Goal: Task Accomplishment & Management: Manage account settings

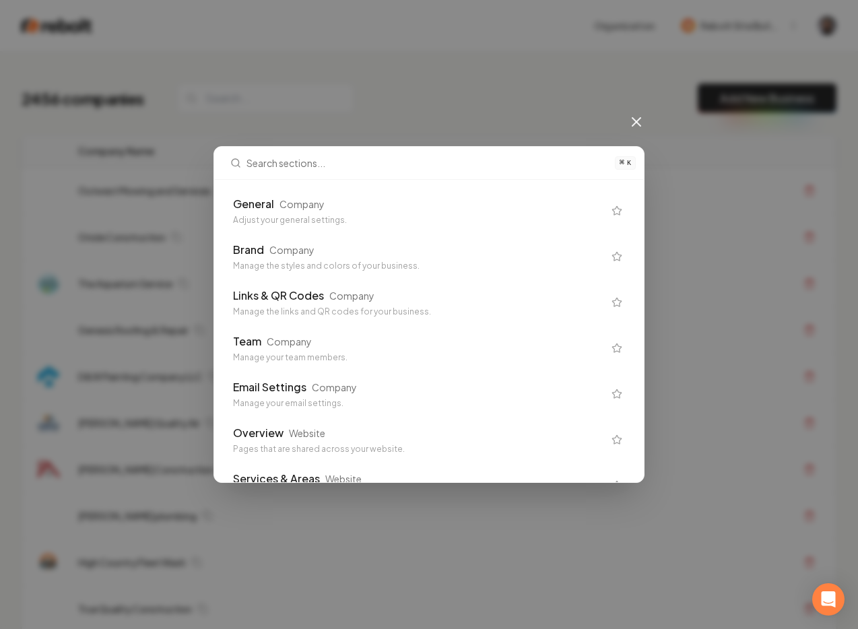
scroll to position [905, 0]
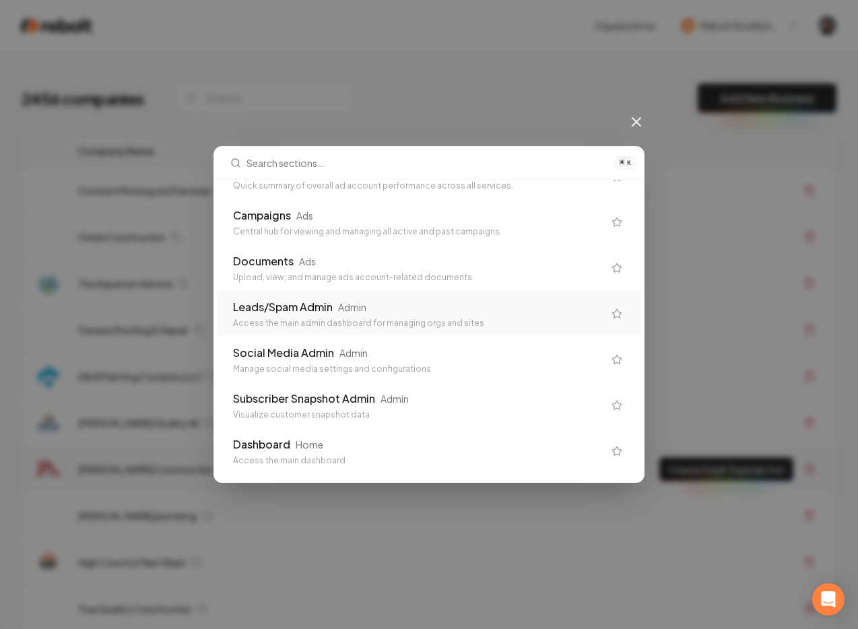
click at [315, 443] on div "Home" at bounding box center [310, 444] width 28 height 13
click at [313, 449] on td "[PERSON_NAME] Construction" at bounding box center [348, 470] width 563 height 46
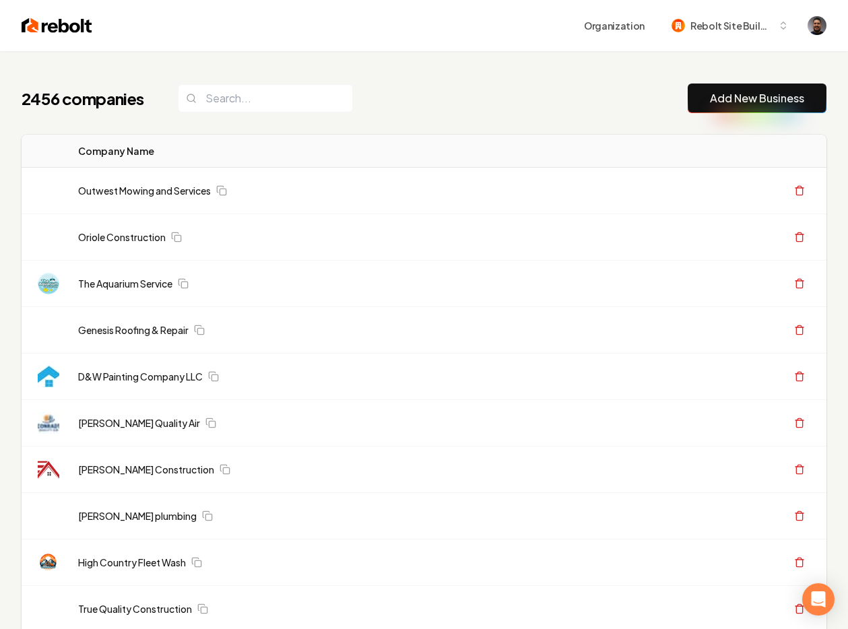
click at [375, 89] on div "2456 companies Add New Business" at bounding box center [424, 99] width 805 height 30
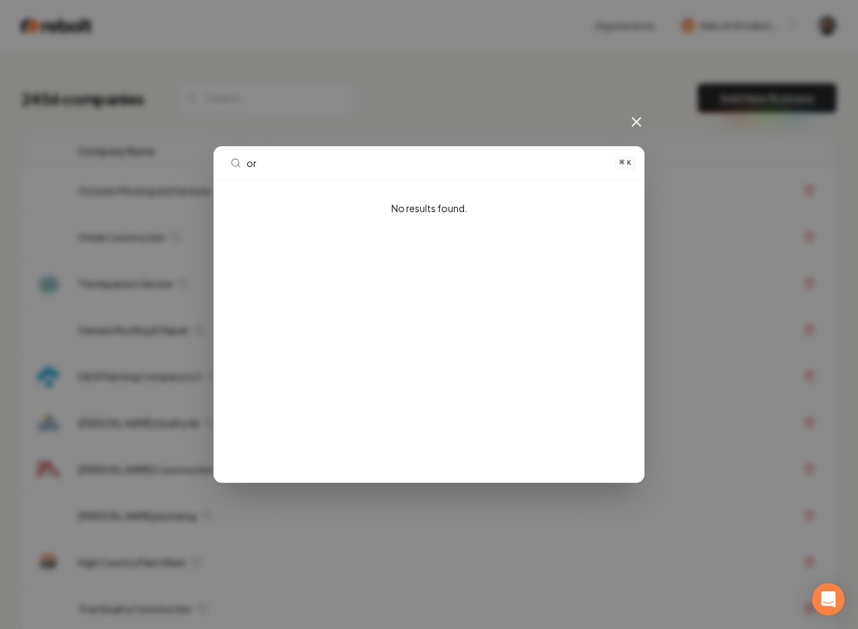
type input "o"
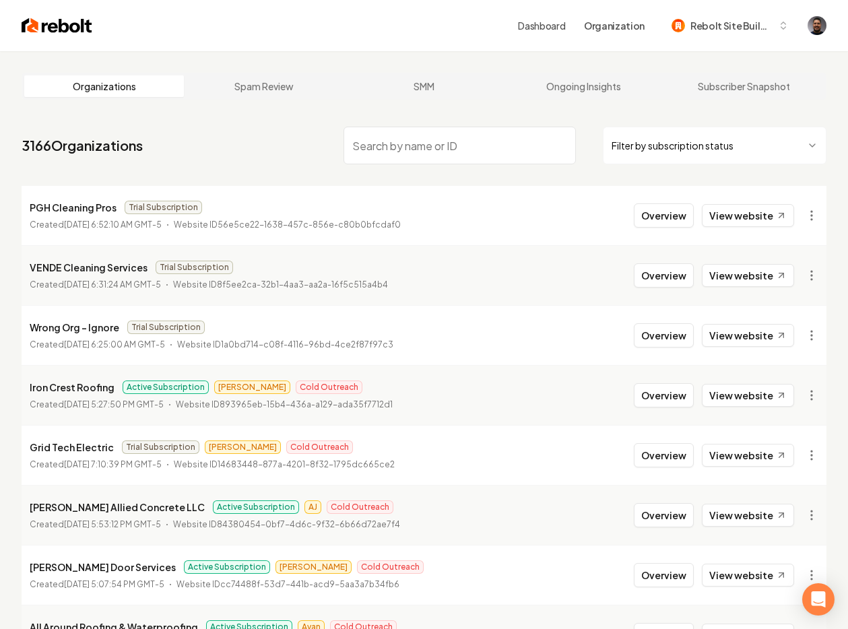
click at [65, 210] on p "PGH Cleaning Pros" at bounding box center [73, 207] width 87 height 16
click at [670, 212] on button "Overview" at bounding box center [664, 215] width 60 height 24
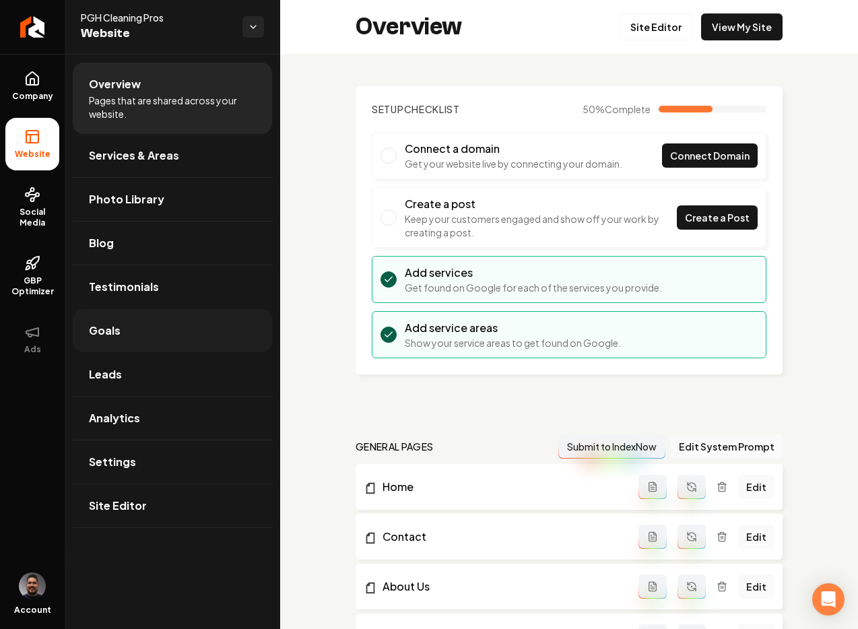
click at [110, 344] on link "Goals" at bounding box center [172, 330] width 199 height 43
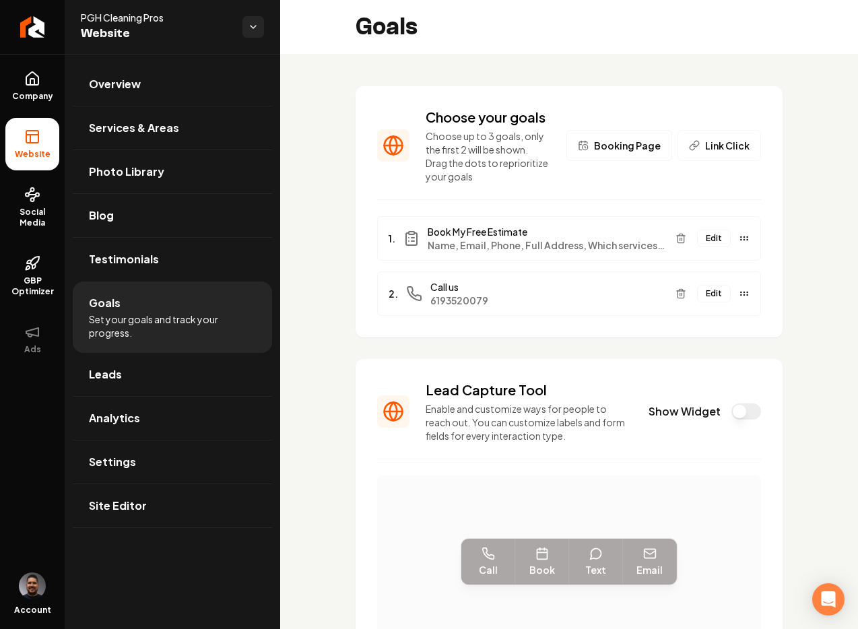
click at [507, 252] on span "Name, Email, Phone, Full Address, Which services are you interested in?, Leave …" at bounding box center [546, 244] width 237 height 13
click at [701, 247] on button "Edit" at bounding box center [714, 239] width 34 height 18
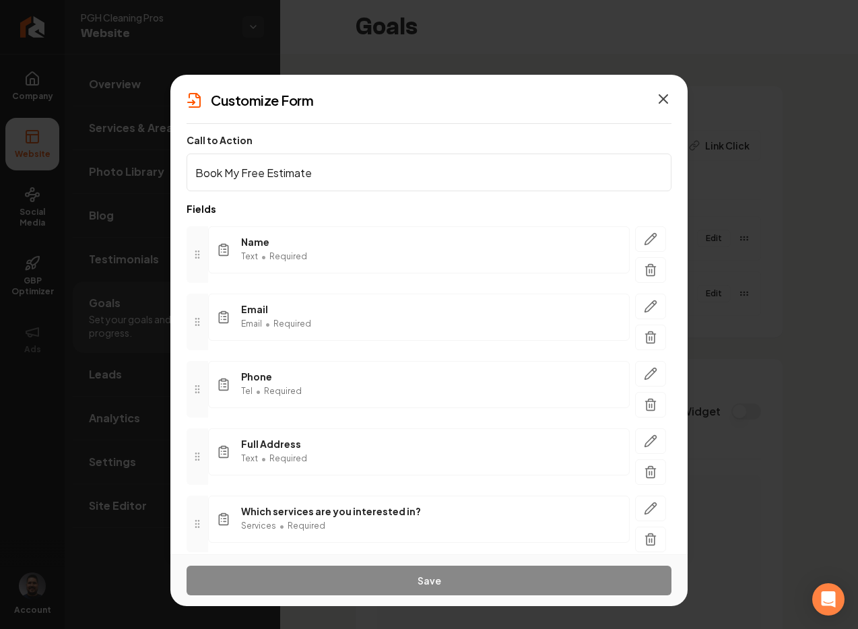
click at [665, 96] on icon "button" at bounding box center [663, 99] width 8 height 8
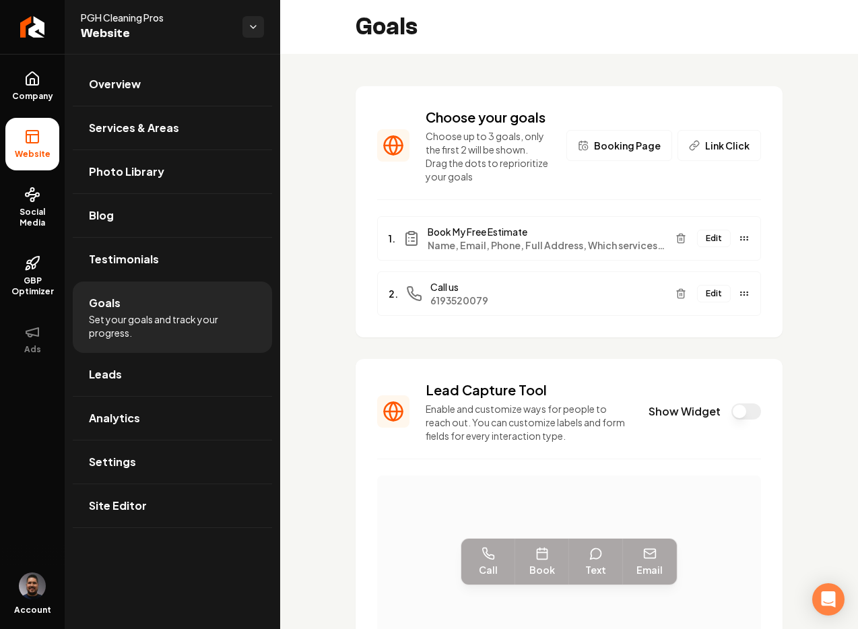
click at [708, 247] on button "Edit" at bounding box center [714, 239] width 34 height 18
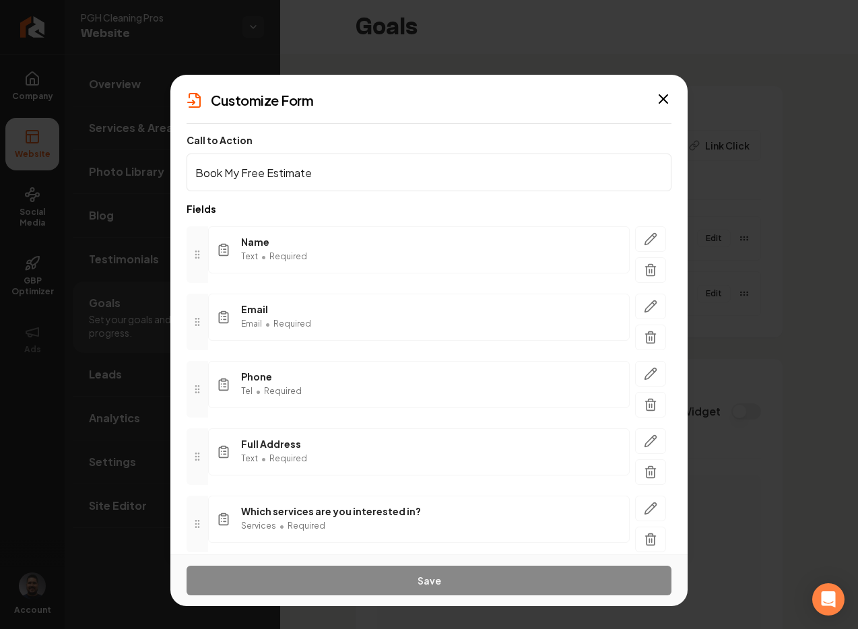
click at [379, 256] on div "Name Text • Required" at bounding box center [419, 249] width 422 height 47
click at [531, 207] on p "Fields" at bounding box center [429, 208] width 485 height 13
click at [277, 257] on span "Required" at bounding box center [288, 256] width 38 height 11
click at [649, 236] on button "button" at bounding box center [650, 239] width 31 height 26
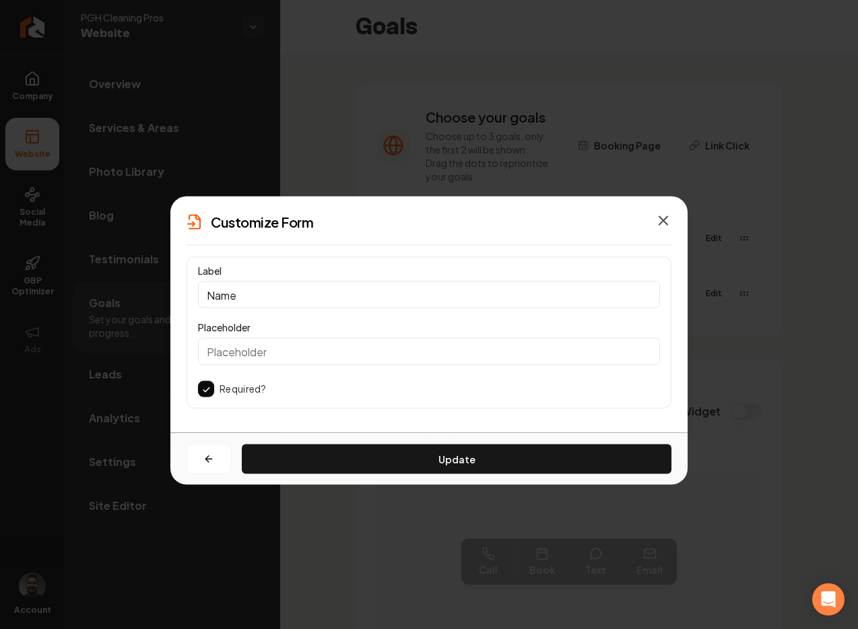
click at [666, 220] on icon "button" at bounding box center [663, 221] width 16 height 16
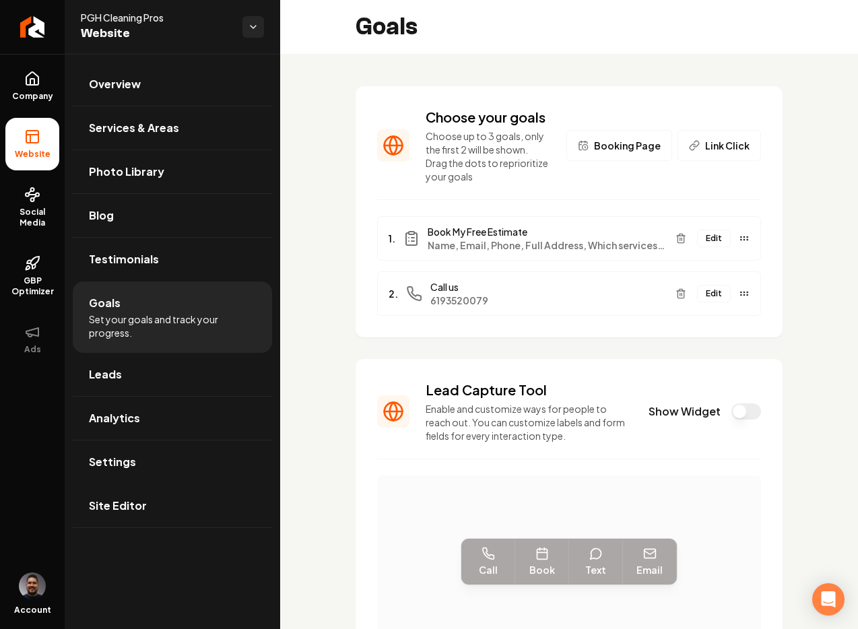
drag, startPoint x: 152, startPoint y: 513, endPoint x: 161, endPoint y: 503, distance: 13.4
click at [152, 513] on link "Site Editor" at bounding box center [172, 505] width 199 height 43
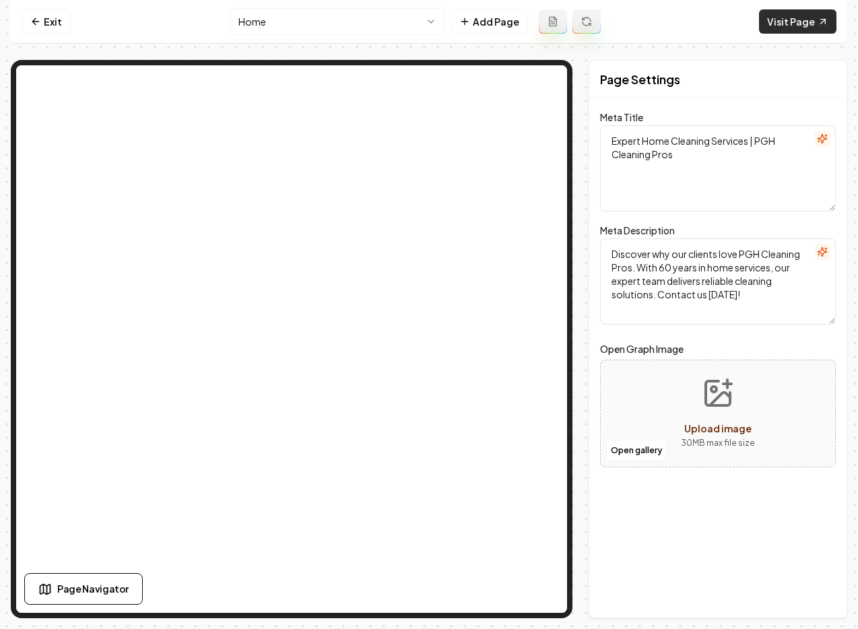
click at [777, 29] on link "Visit Page" at bounding box center [797, 21] width 77 height 24
click at [33, 19] on icon at bounding box center [35, 21] width 11 height 11
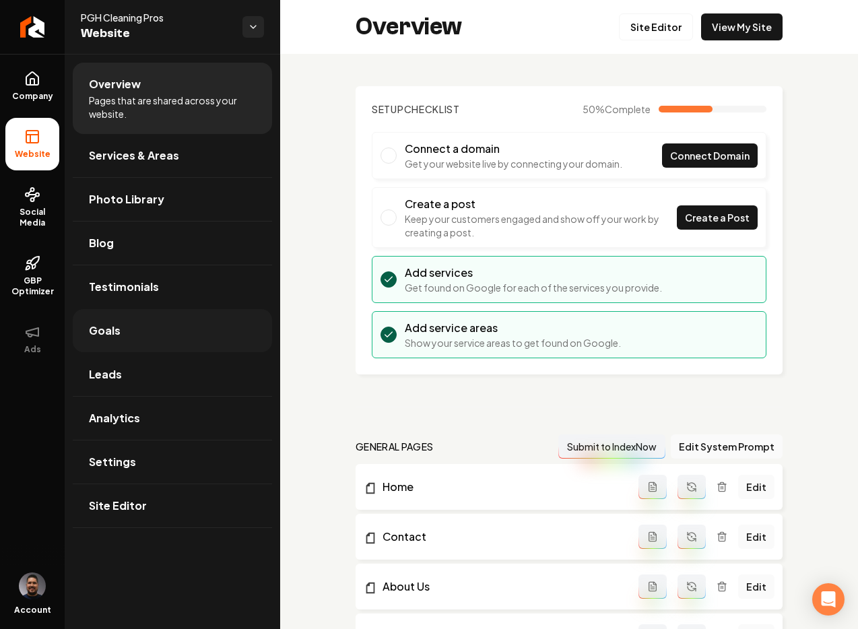
click at [112, 320] on link "Goals" at bounding box center [172, 330] width 199 height 43
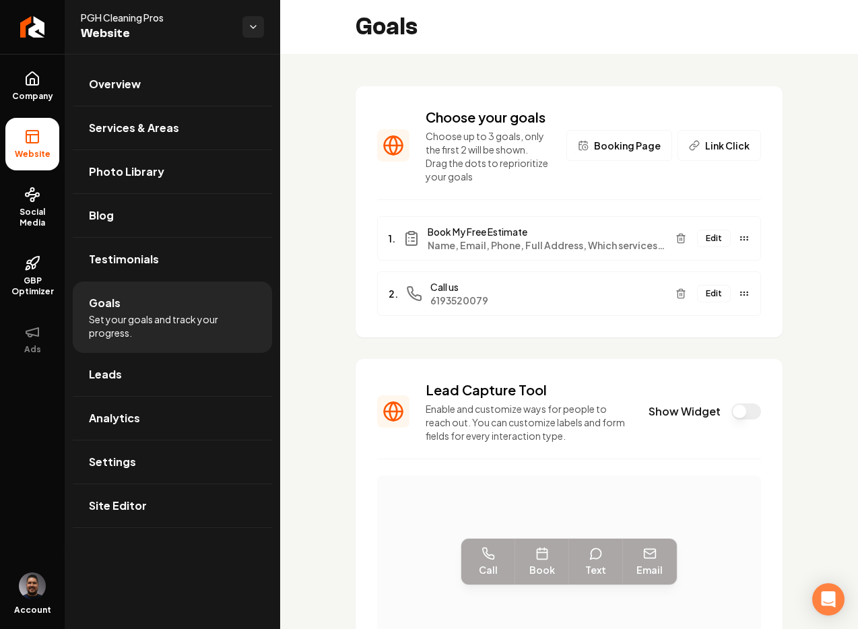
click at [624, 152] on span "Booking Page" at bounding box center [627, 145] width 67 height 13
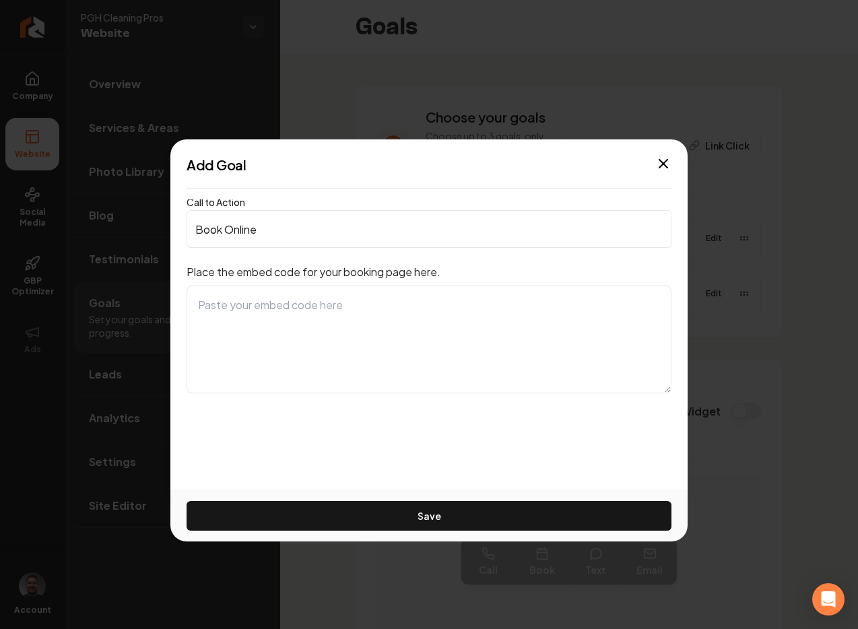
click at [346, 232] on input "Book Online" at bounding box center [429, 229] width 485 height 38
click at [358, 339] on textarea at bounding box center [429, 340] width 485 height 108
click at [667, 168] on icon "button" at bounding box center [663, 164] width 16 height 16
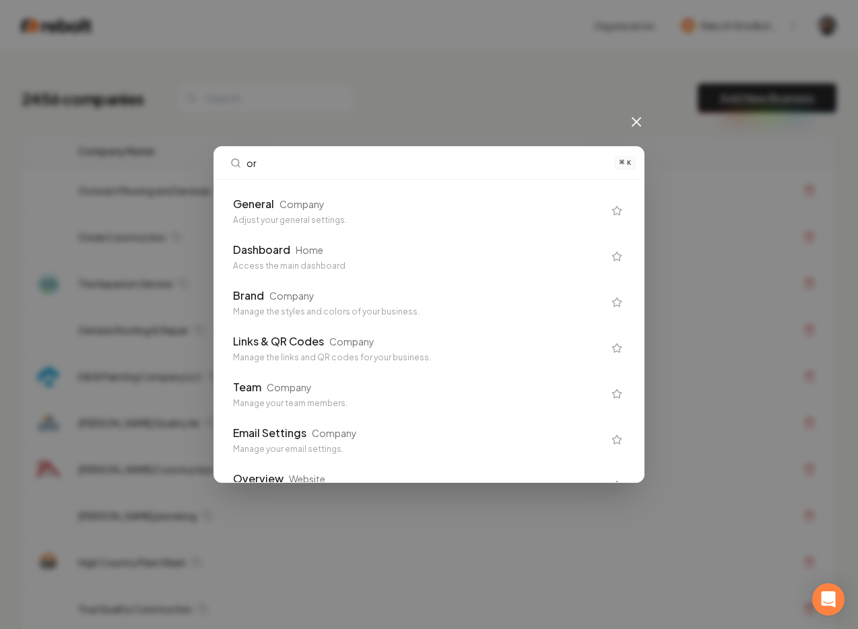
type input "org"
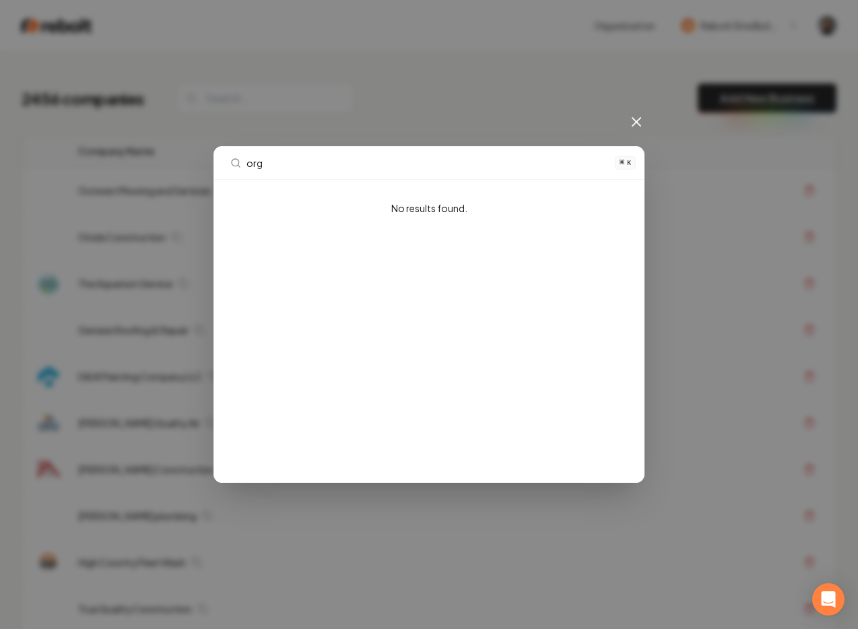
click at [637, 125] on icon at bounding box center [636, 122] width 16 height 16
